Goal: Task Accomplishment & Management: Manage account settings

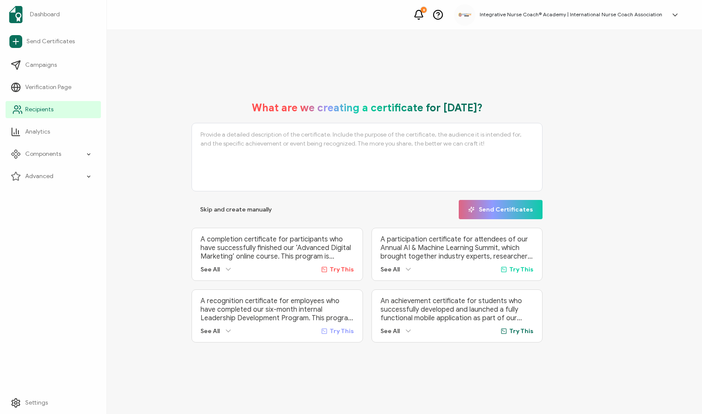
click at [31, 116] on link "Recipients" at bounding box center [53, 109] width 95 height 17
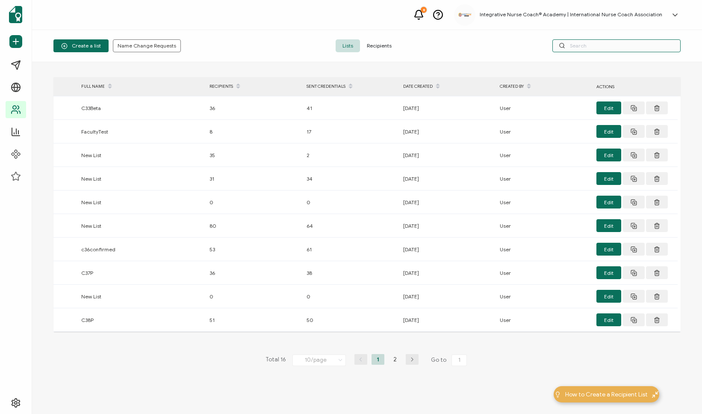
click at [634, 44] on input "text" at bounding box center [617, 45] width 128 height 13
click at [371, 43] on span "Recipients" at bounding box center [379, 45] width 38 height 13
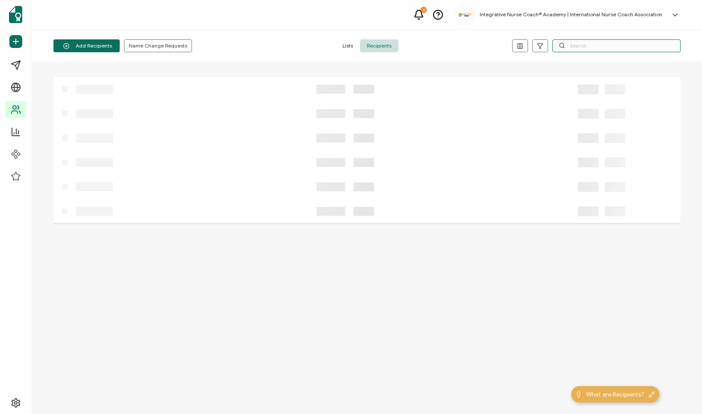
click at [604, 43] on input "text" at bounding box center [617, 45] width 128 height 13
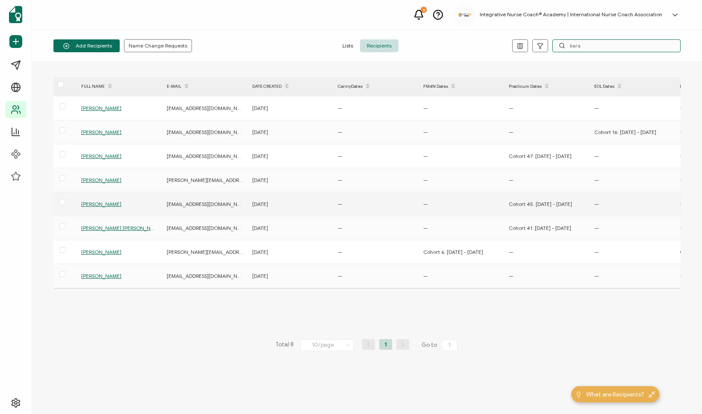
type input "kara"
click at [97, 204] on span "[PERSON_NAME]" at bounding box center [101, 204] width 40 height 6
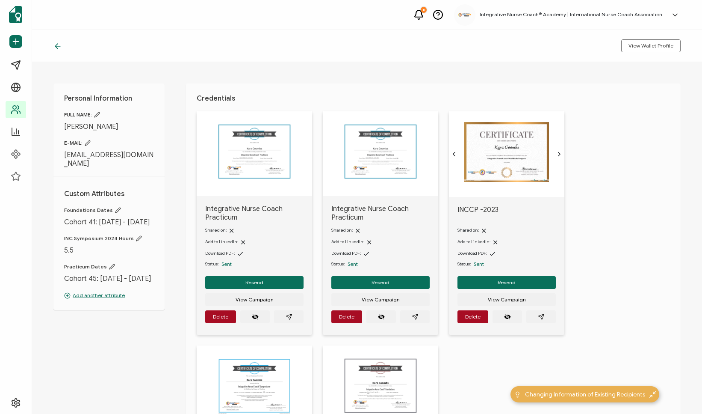
click at [115, 207] on icon at bounding box center [117, 209] width 5 height 5
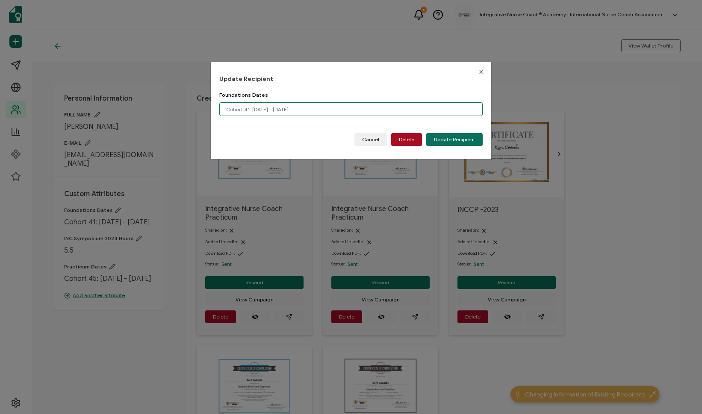
click at [249, 106] on input "Cohort 41: Jan 09 - Apr 02, 2023" at bounding box center [351, 109] width 264 height 14
click at [276, 109] on input "Cohort 45: Jan 09 - Apr 02, 2023" at bounding box center [351, 109] width 264 height 14
click at [285, 106] on input "Cohort 45: Jan 09 - Mar 02, 2023" at bounding box center [351, 109] width 264 height 14
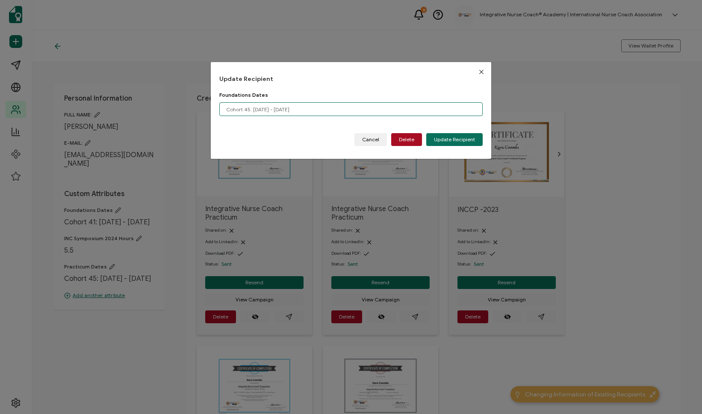
click at [316, 107] on input "Cohort 45: Jan 09 - Mar 31, 2023" at bounding box center [351, 109] width 264 height 14
click at [267, 107] on input "Cohort 45: Jan 09 - Mar 31, 2024" at bounding box center [351, 109] width 264 height 14
type input "Cohort 45: Jan 08 - Mar 31, 2024"
click at [444, 140] on span "Update Recipient" at bounding box center [454, 139] width 41 height 5
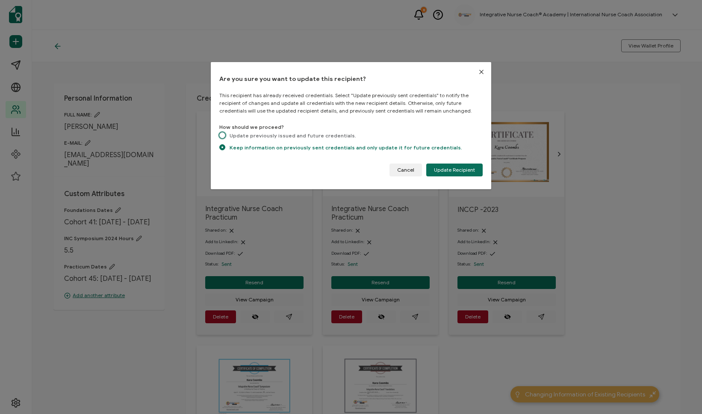
click at [333, 136] on span "Update previously issued and future credentials." at bounding box center [290, 135] width 131 height 6
click at [225, 136] on input "Update previously issued and future credentials." at bounding box center [222, 135] width 6 height 7
radio input "true"
radio input "false"
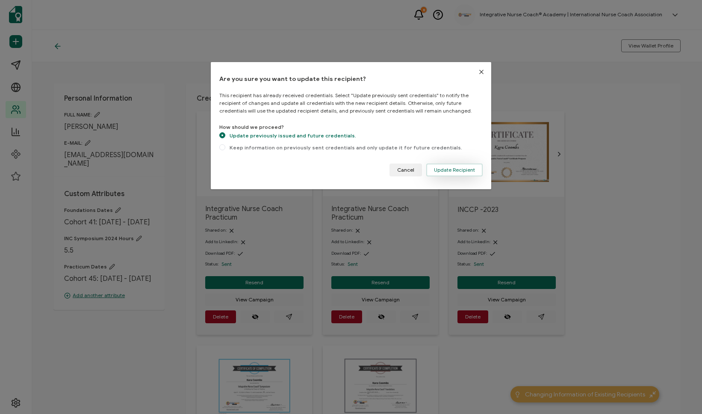
click at [456, 172] on span "Update Recipient" at bounding box center [454, 169] width 41 height 5
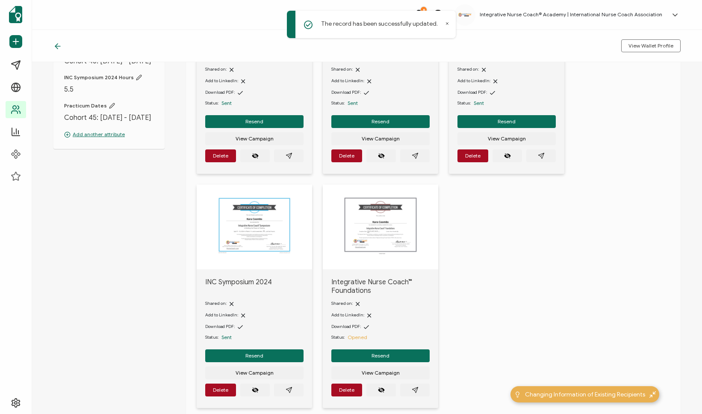
scroll to position [170, 0]
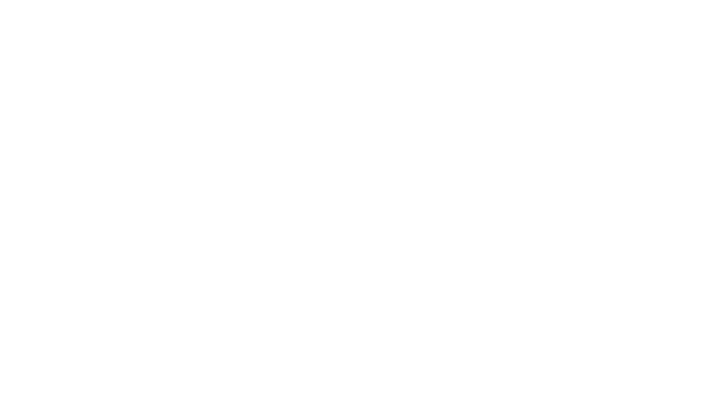
scroll to position [118, 0]
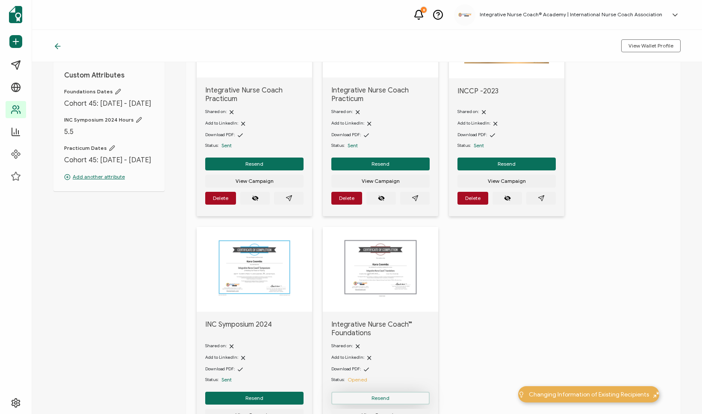
click at [408, 395] on button "Resend" at bounding box center [380, 397] width 98 height 13
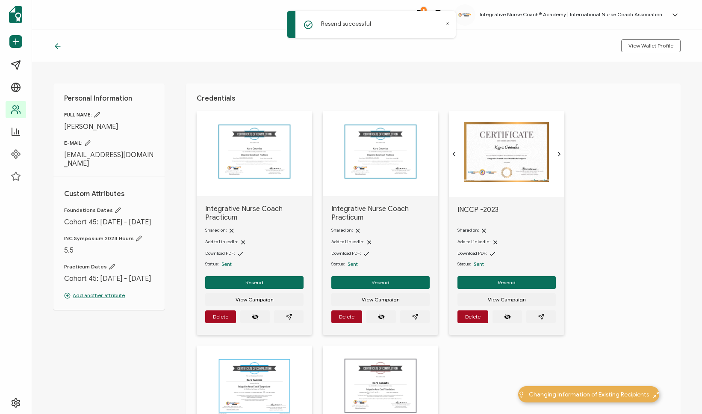
scroll to position [0, 0]
